Goal: Information Seeking & Learning: Learn about a topic

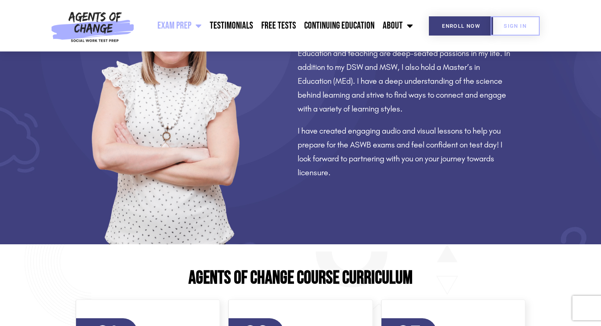
scroll to position [993, 0]
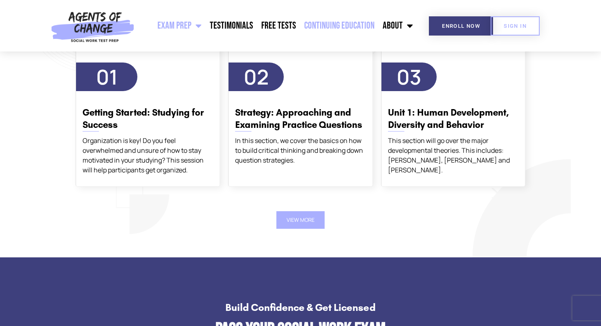
click at [334, 27] on link "Continuing Education" at bounding box center [339, 26] width 78 height 20
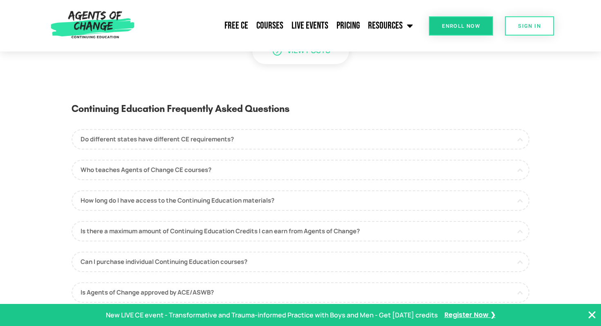
scroll to position [2109, 0]
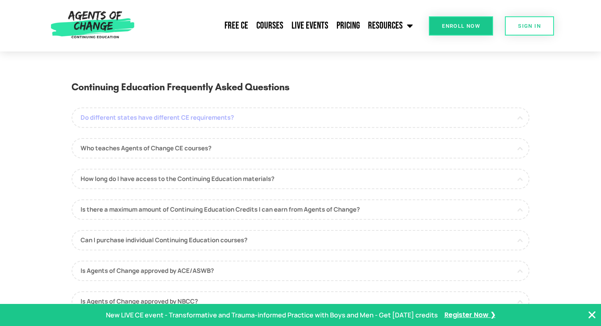
click at [178, 123] on link "Do different states have different CE requirements?" at bounding box center [301, 118] width 458 height 20
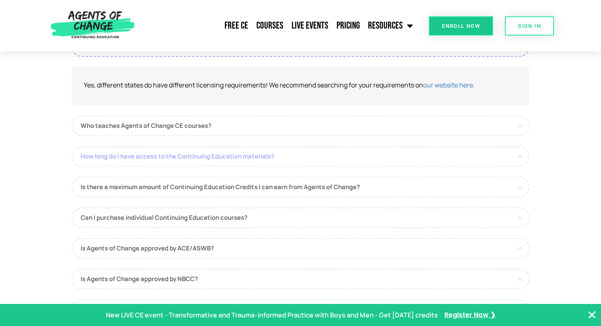
scroll to position [2184, 0]
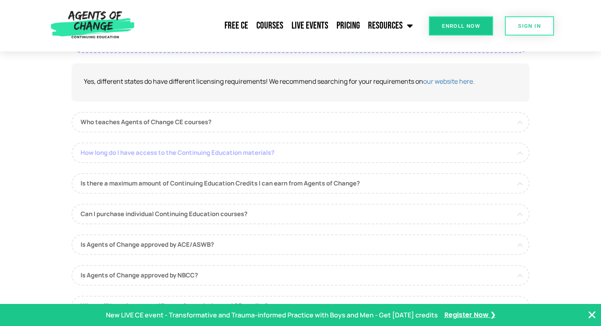
click at [168, 160] on link "How long do I have access to the Continuing Education materials?" at bounding box center [301, 153] width 458 height 20
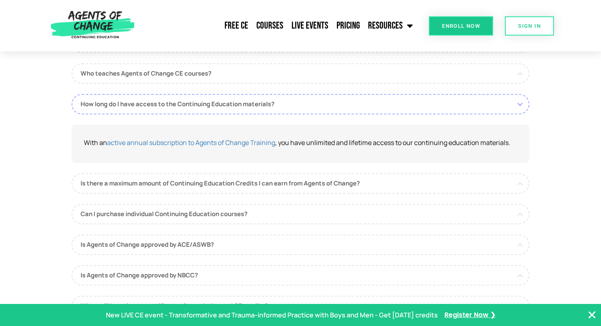
scroll to position [2207, 0]
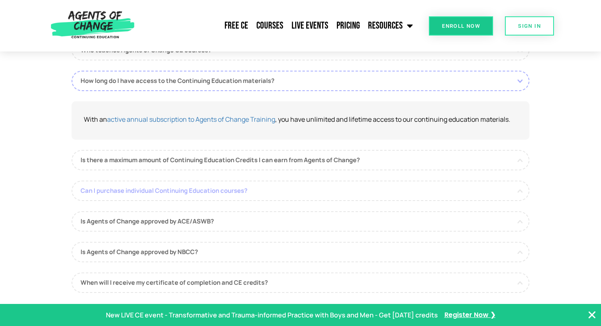
click at [182, 201] on link "Can I purchase individual Continuing Education courses?" at bounding box center [301, 191] width 458 height 20
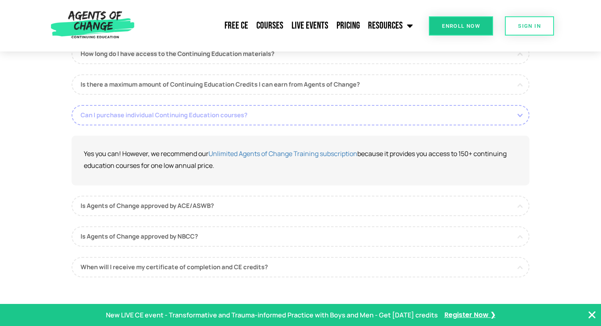
scroll to position [2235, 0]
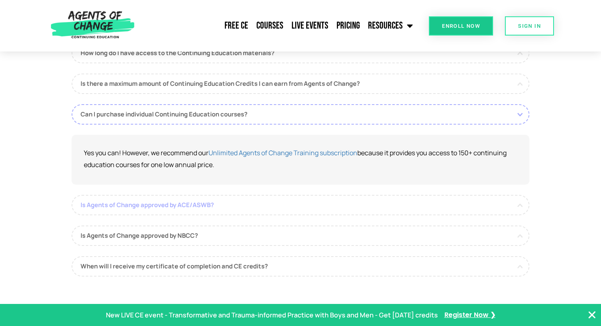
click at [182, 215] on link "Is Agents of Change approved by ACE/ASWB?" at bounding box center [301, 205] width 458 height 20
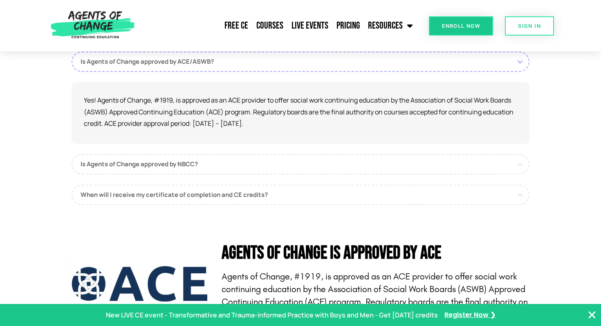
scroll to position [2326, 0]
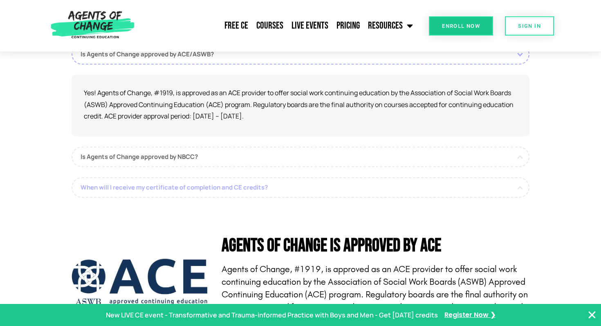
click at [202, 198] on link "When will I receive my certificate of completion and CE credits?" at bounding box center [301, 187] width 458 height 20
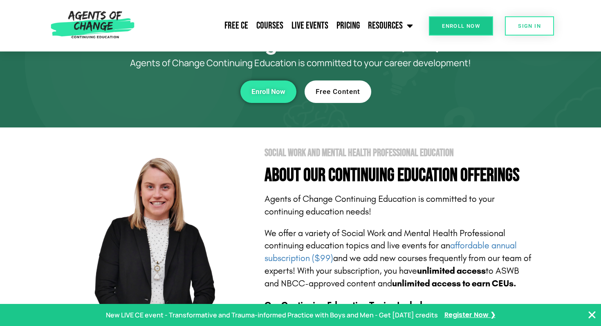
scroll to position [43, 0]
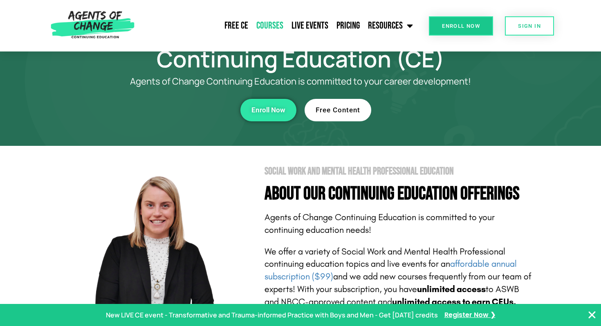
click at [269, 29] on link "Courses" at bounding box center [269, 26] width 35 height 20
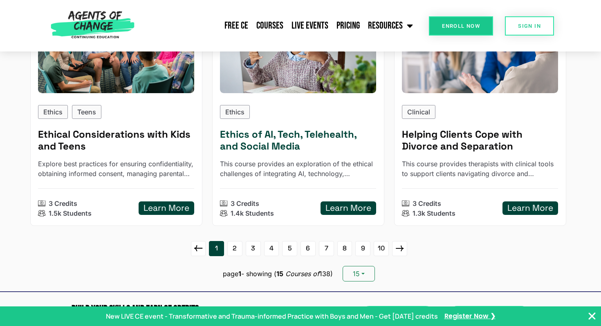
scroll to position [1094, 0]
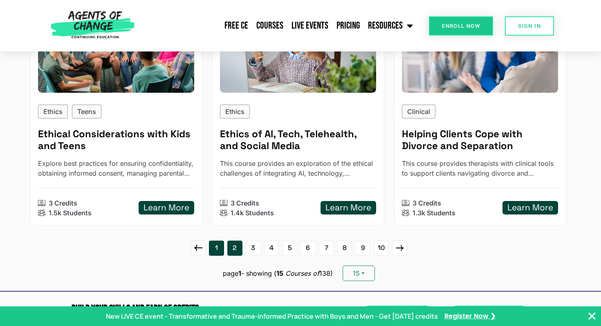
click at [234, 252] on link "2" at bounding box center [234, 248] width 15 height 15
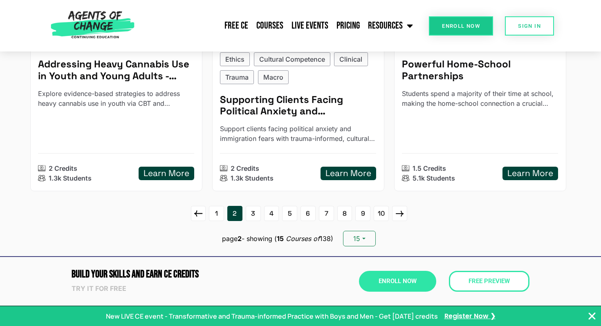
scroll to position [1291, 0]
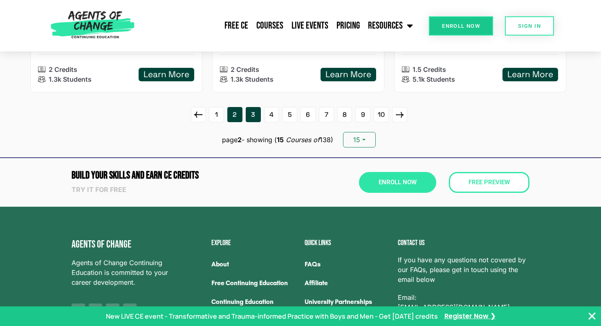
click at [253, 118] on link "3" at bounding box center [253, 114] width 15 height 15
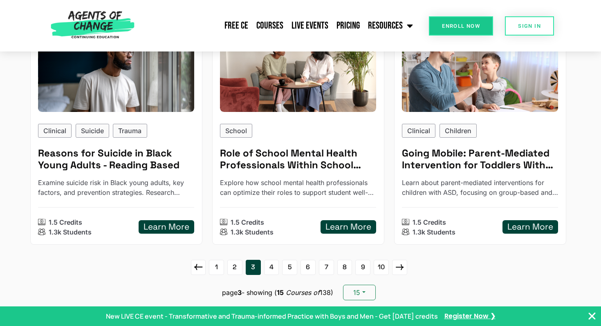
scroll to position [1106, 0]
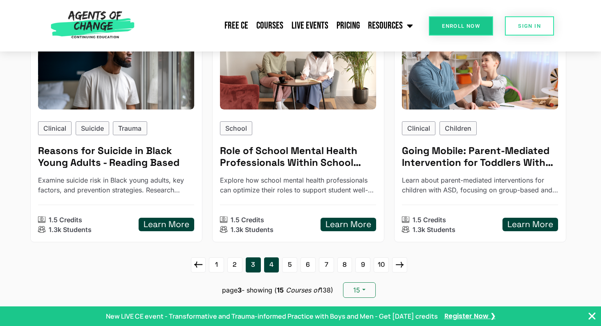
click at [269, 267] on link "4" at bounding box center [271, 265] width 15 height 15
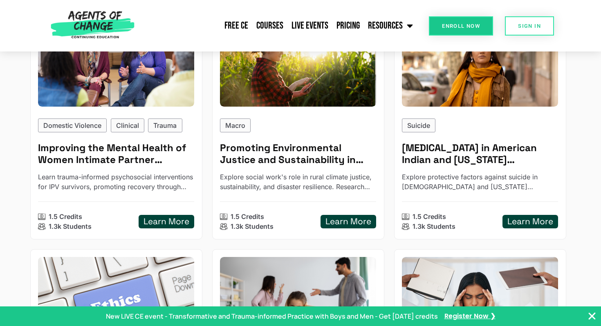
scroll to position [0, 0]
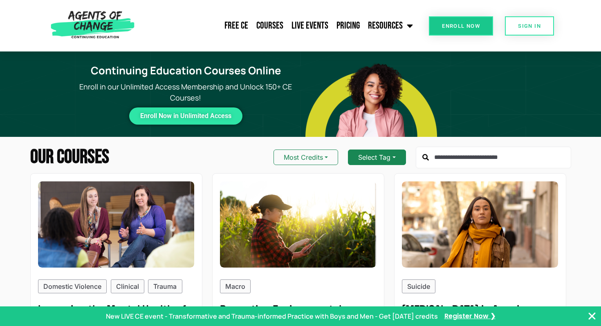
click at [379, 158] on button "Select Tag" at bounding box center [377, 158] width 58 height 16
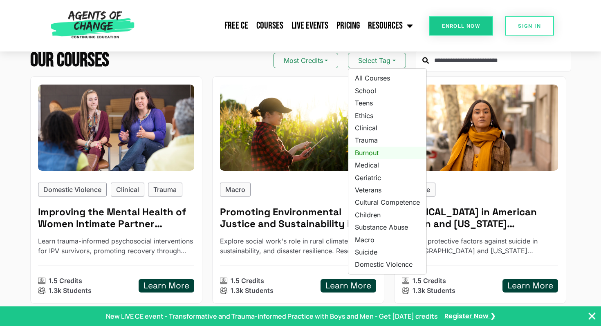
scroll to position [96, 0]
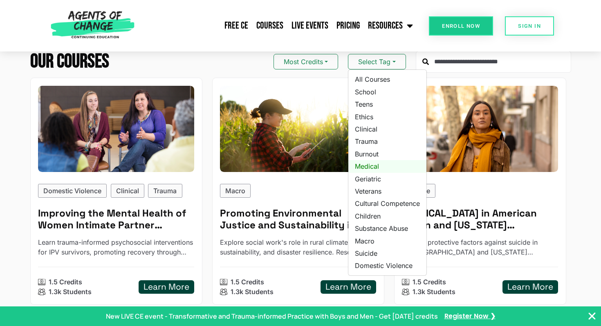
click at [372, 166] on link "Medical" at bounding box center [387, 166] width 78 height 12
